Goal: Transaction & Acquisition: Purchase product/service

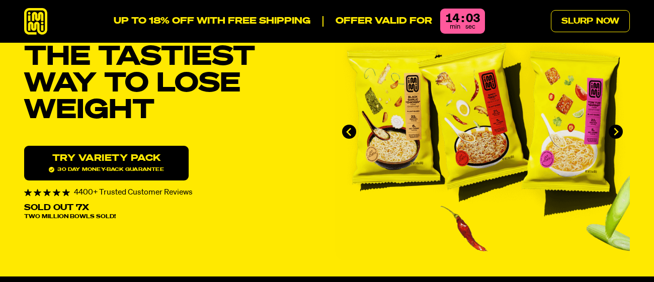
scroll to position [59, 0]
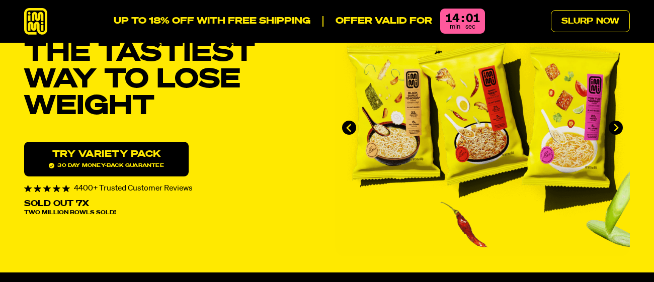
click at [85, 154] on link "Try variety Pack 30 day money-back guarantee" at bounding box center [106, 159] width 164 height 35
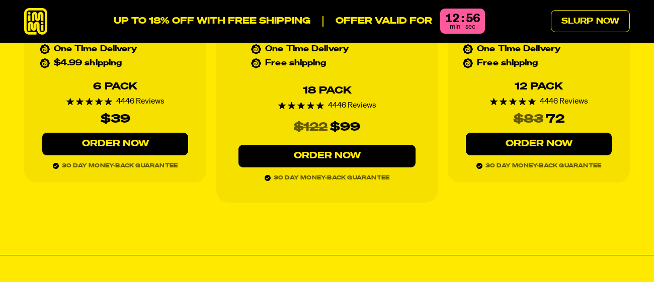
scroll to position [4569, 0]
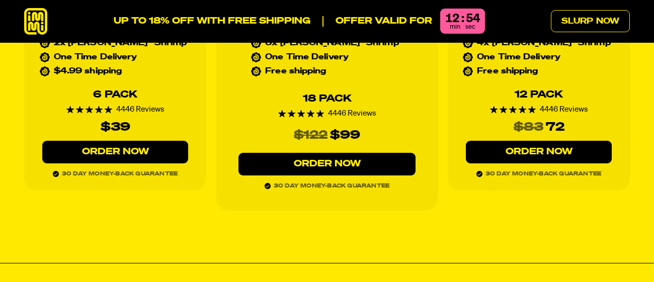
click at [536, 141] on link "Order Now" at bounding box center [539, 152] width 146 height 23
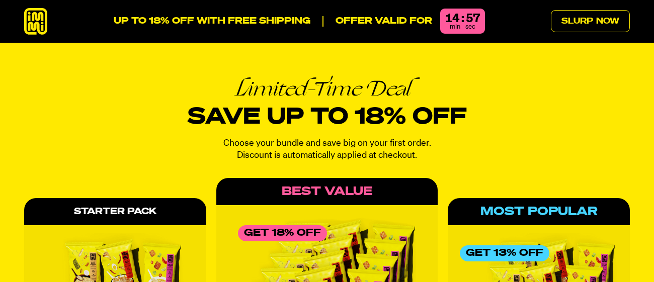
scroll to position [4199, 0]
